Goal: Subscribe to service/newsletter

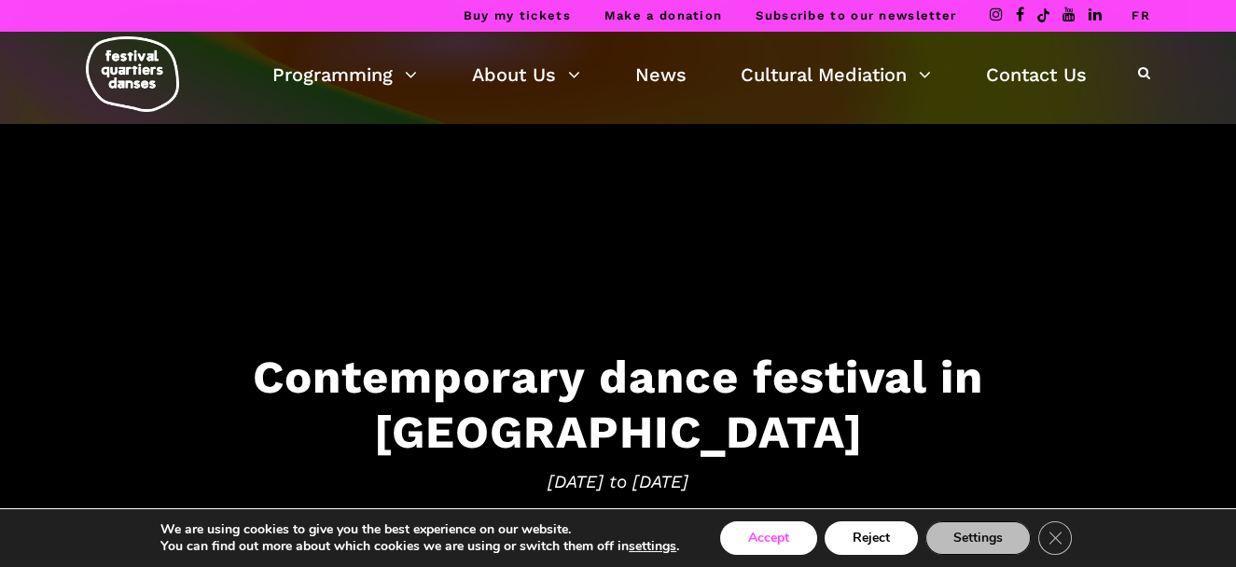
click at [760, 533] on button "Accept" at bounding box center [768, 538] width 97 height 34
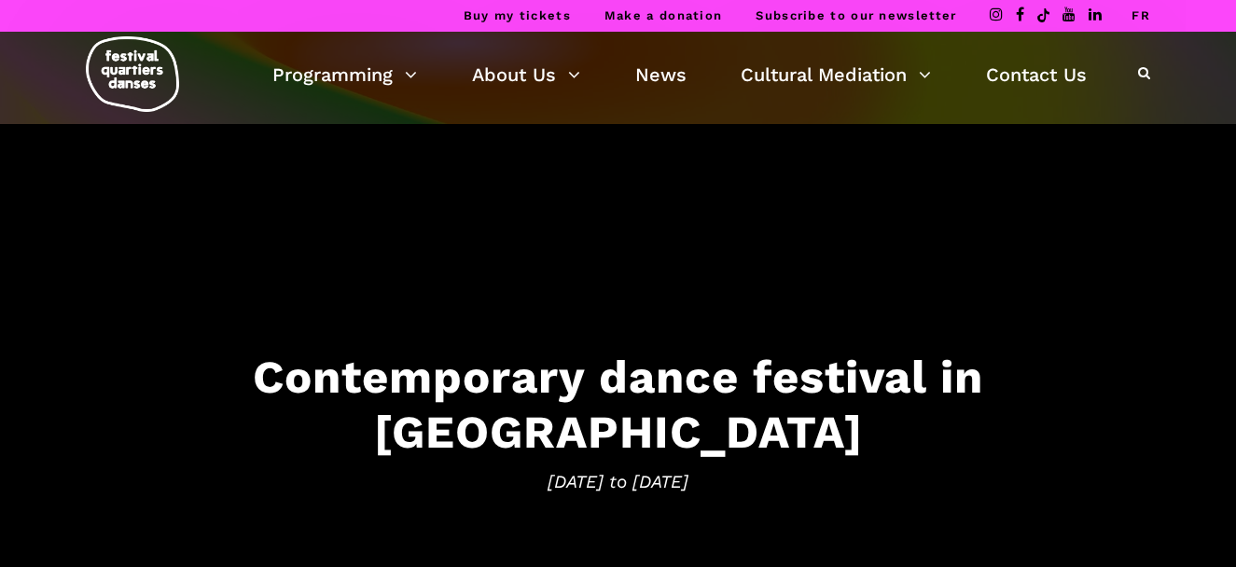
click at [894, 16] on link "Subscribe to our newsletter" at bounding box center [856, 15] width 201 height 14
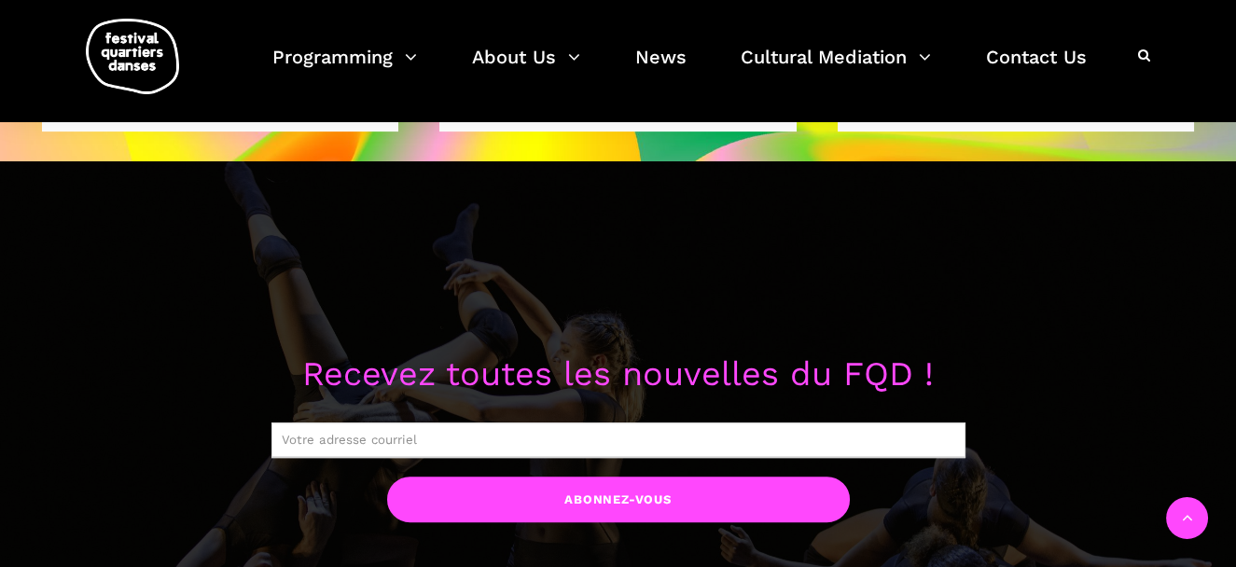
scroll to position [1371, 0]
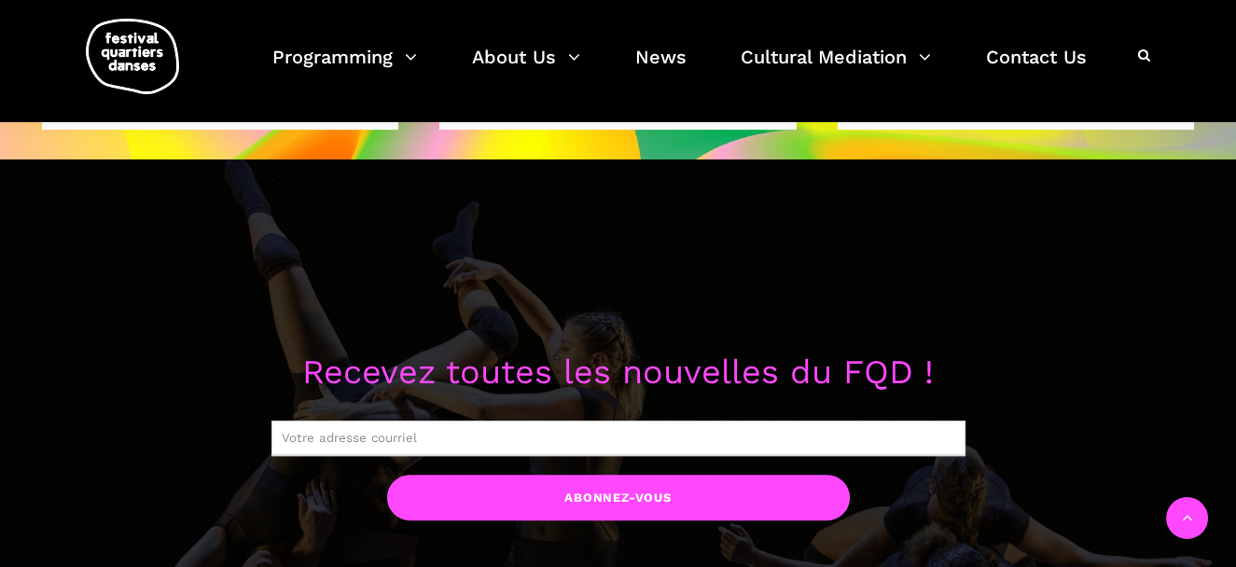
click at [495, 434] on input "text" at bounding box center [618, 438] width 694 height 35
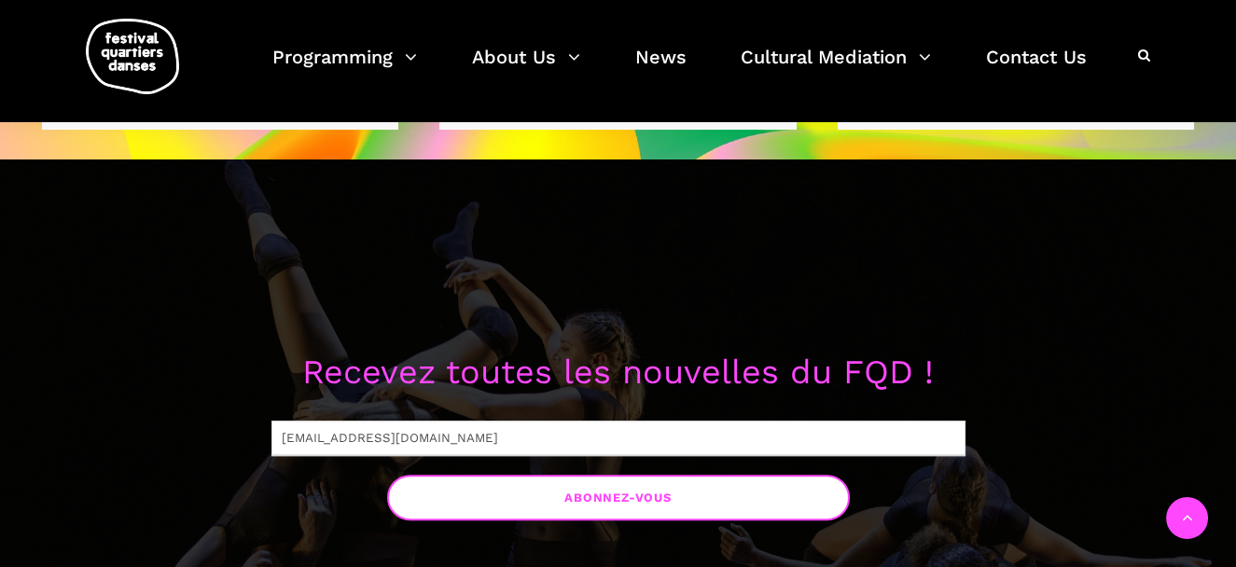
type input "ericmandel@hotmail.com"
click at [590, 504] on input "Abonnez-vous" at bounding box center [618, 498] width 463 height 46
click at [651, 498] on input "Abonnez-vous" at bounding box center [618, 498] width 463 height 46
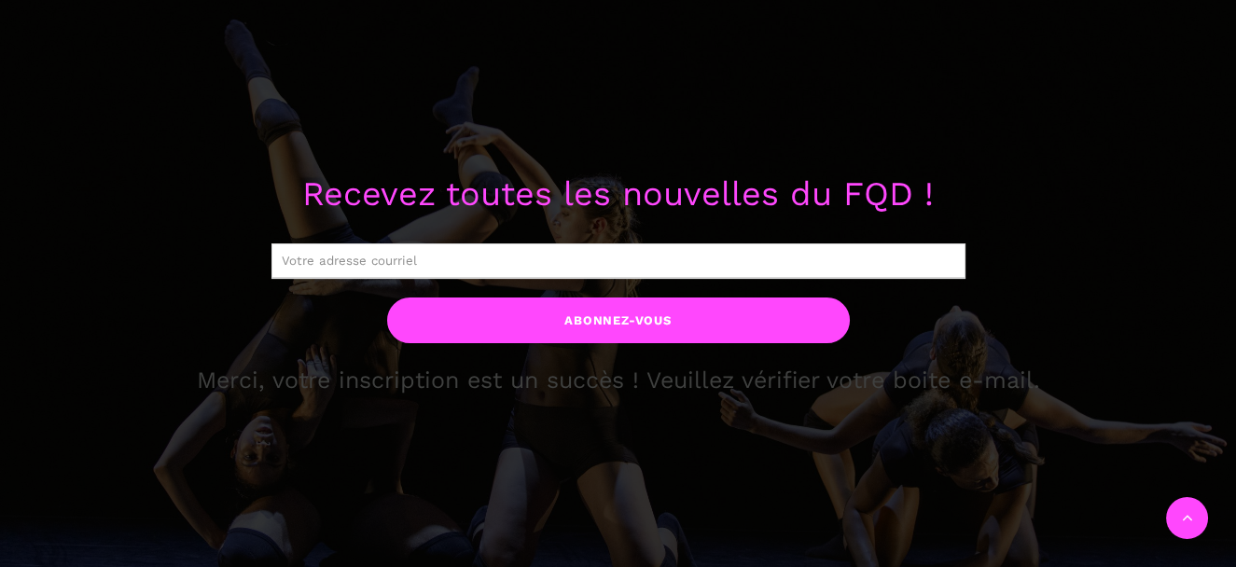
scroll to position [964, 0]
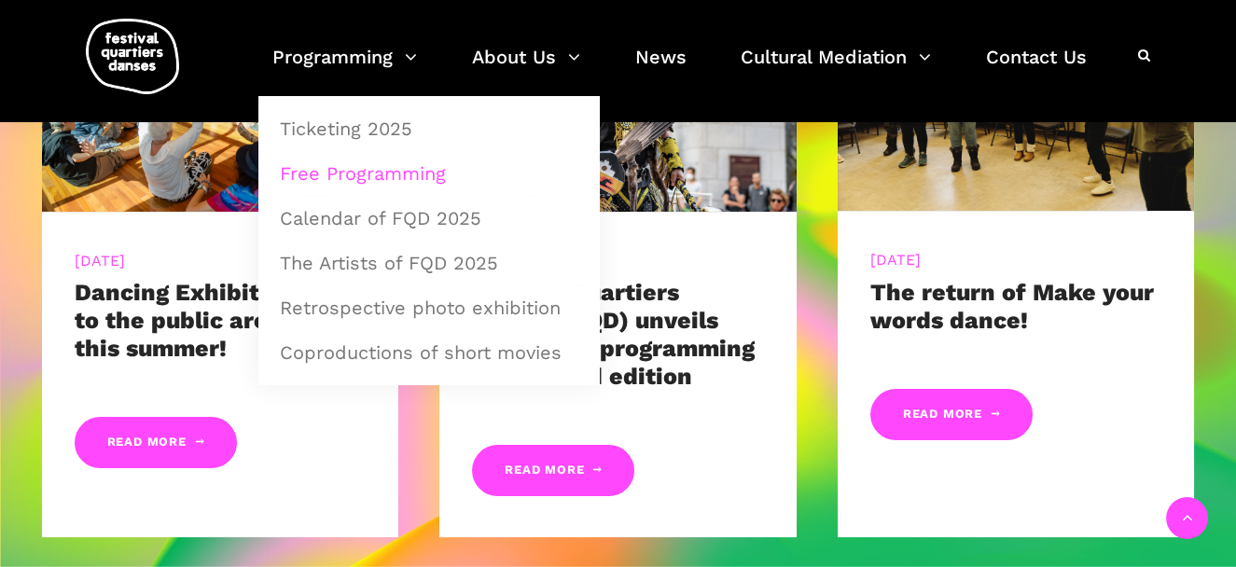
click at [395, 166] on link "Free Programming" at bounding box center [429, 173] width 321 height 43
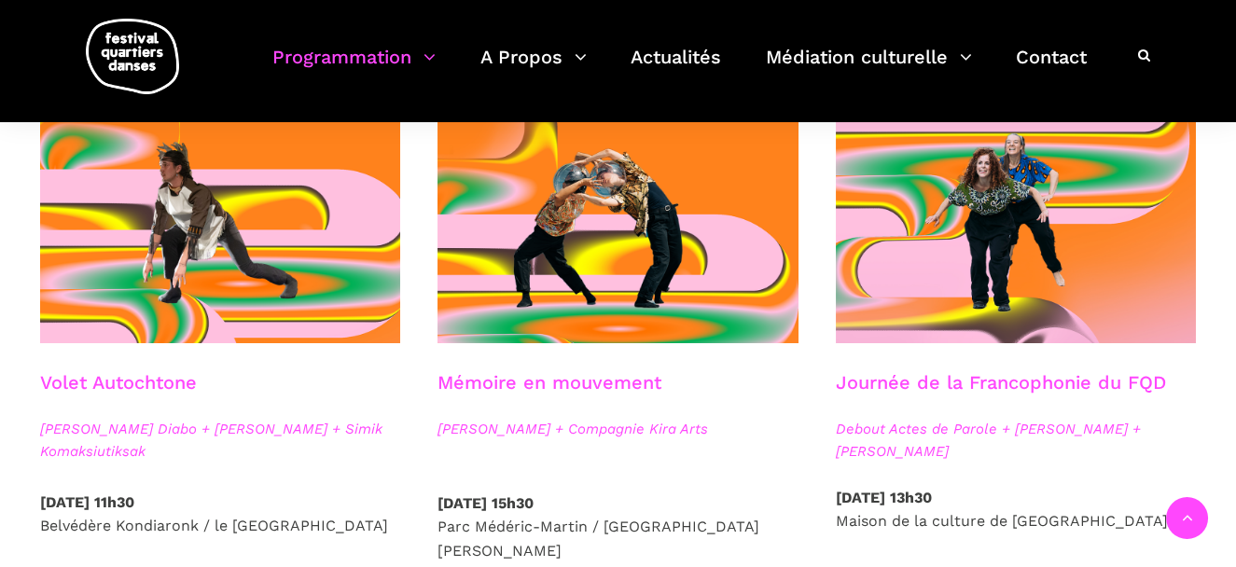
scroll to position [1023, 0]
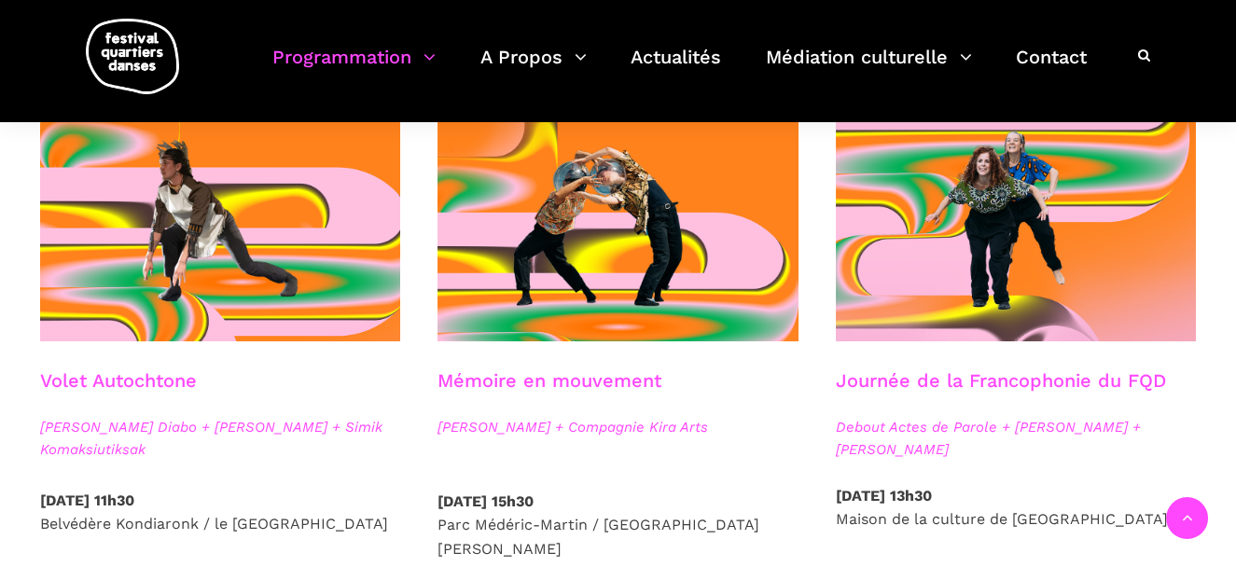
drag, startPoint x: 1223, startPoint y: 243, endPoint x: 1229, endPoint y: 259, distance: 18.0
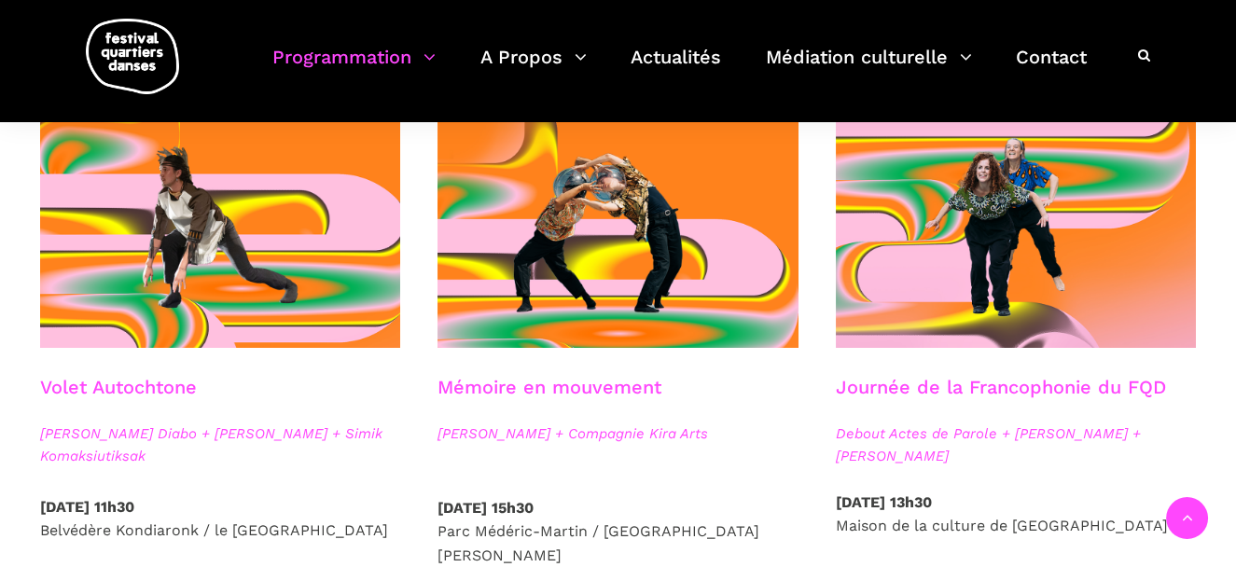
scroll to position [1014, 0]
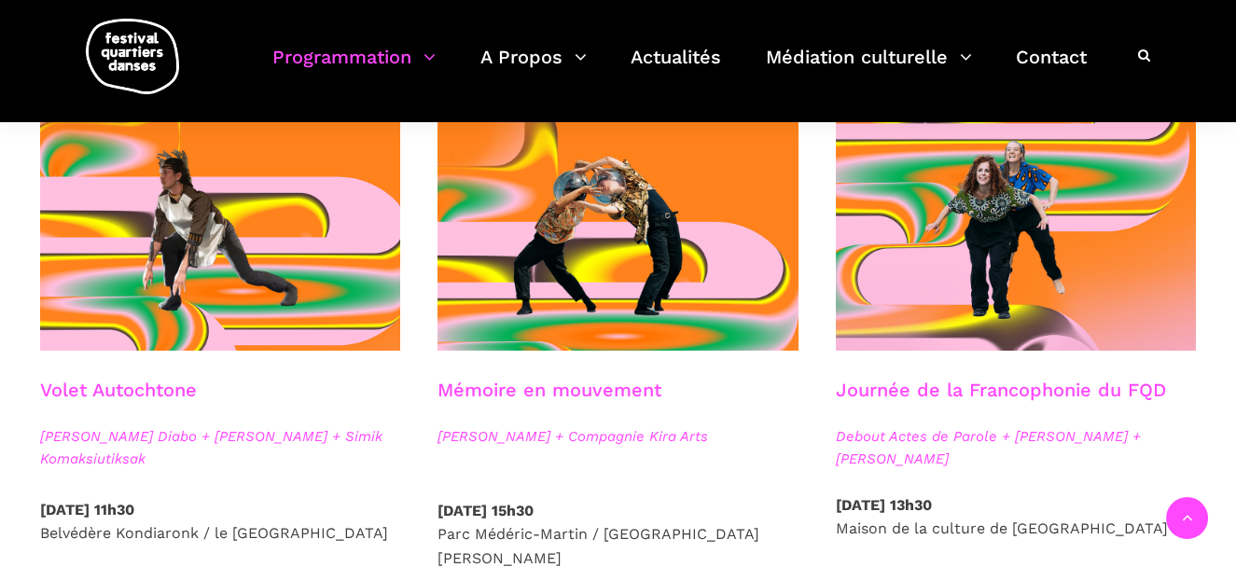
click at [1030, 395] on link "Journée de la Francophonie du FQD" at bounding box center [1001, 390] width 330 height 22
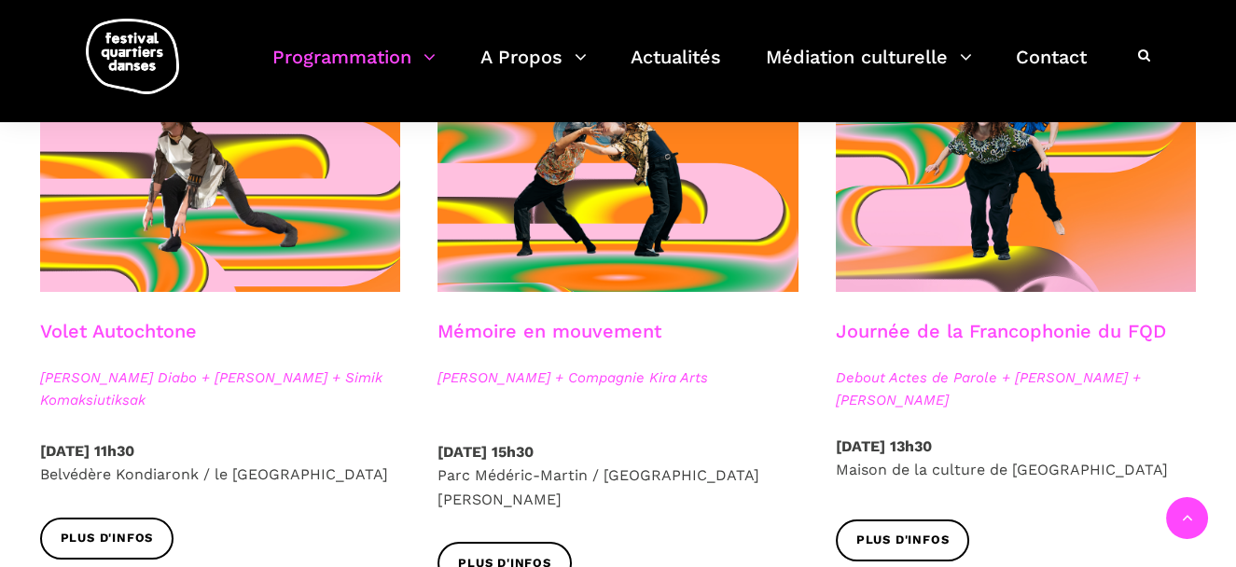
scroll to position [1071, 0]
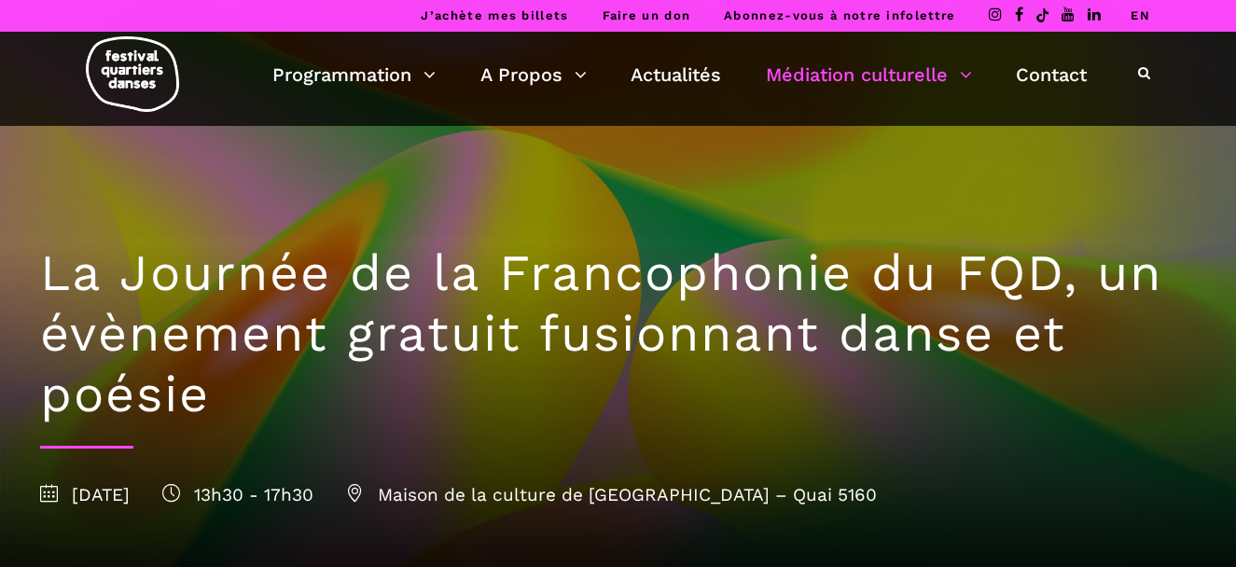
click at [1183, 460] on div "La Journée de la Francophonie du FQD, un évènement gratuit fusionnant danse et …" at bounding box center [618, 372] width 1194 height 492
